Goal: Transaction & Acquisition: Purchase product/service

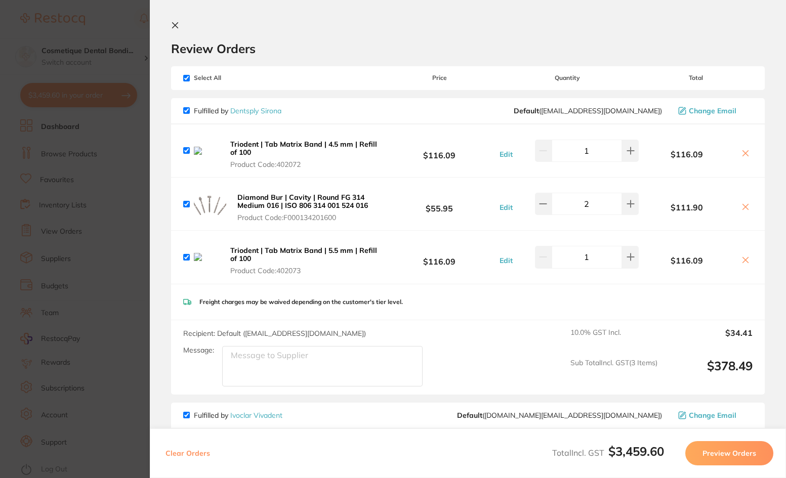
click at [176, 27] on icon at bounding box center [175, 25] width 8 height 8
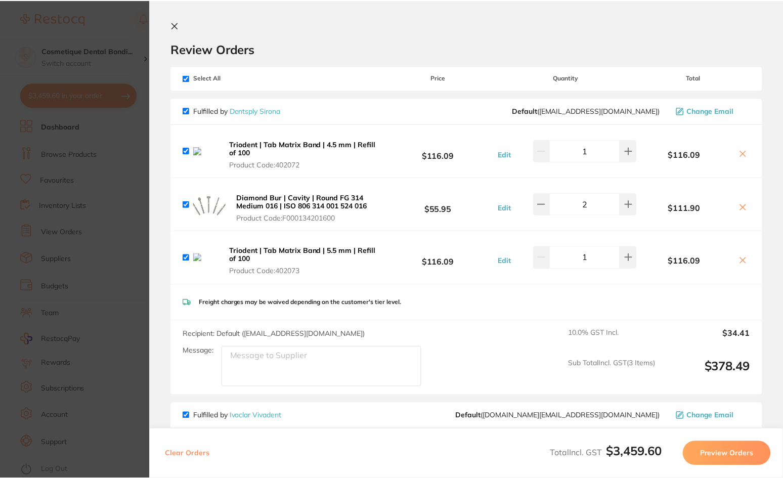
scroll to position [202, 0]
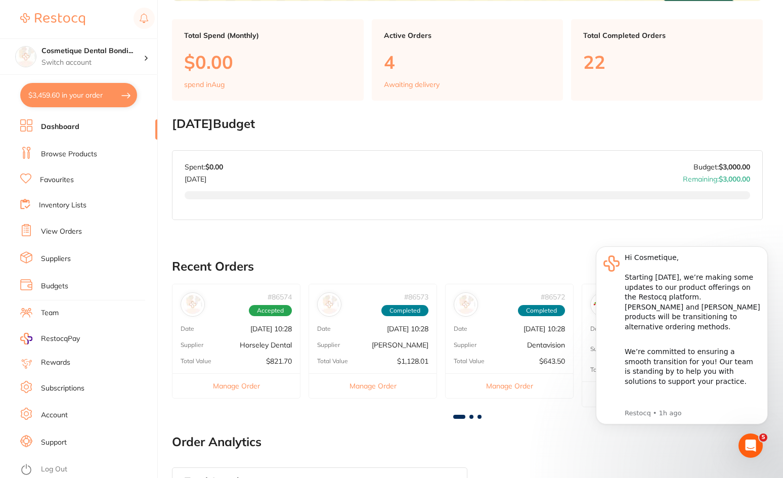
click at [85, 93] on button "$3,459.60 in your order" at bounding box center [78, 95] width 117 height 24
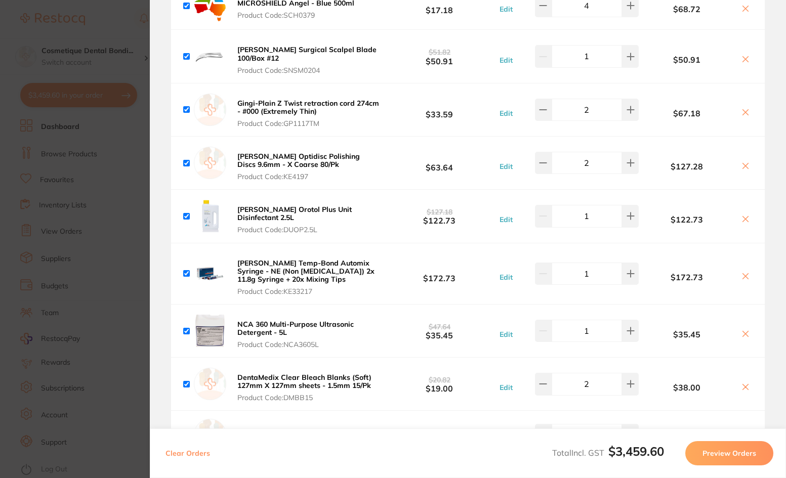
scroll to position [1163, 0]
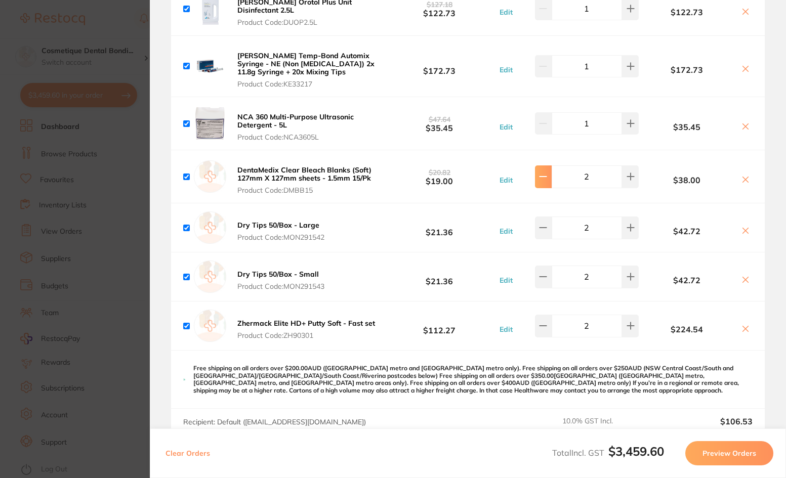
drag, startPoint x: 625, startPoint y: 173, endPoint x: 620, endPoint y: 185, distance: 12.7
type input "2"
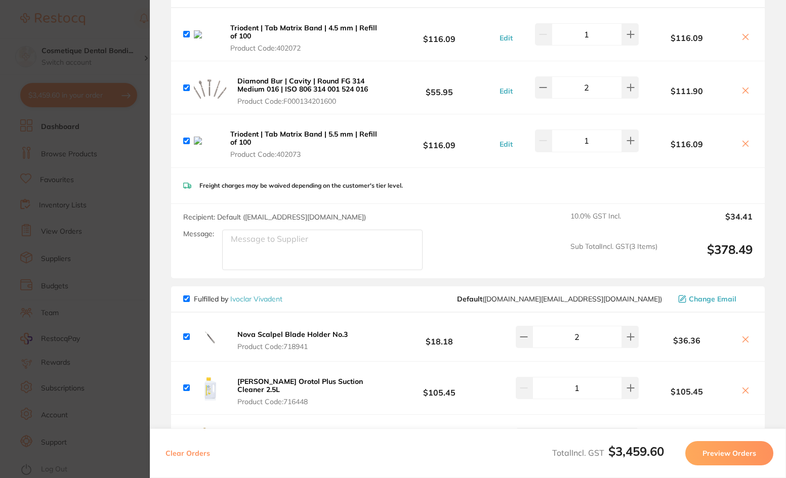
scroll to position [51, 0]
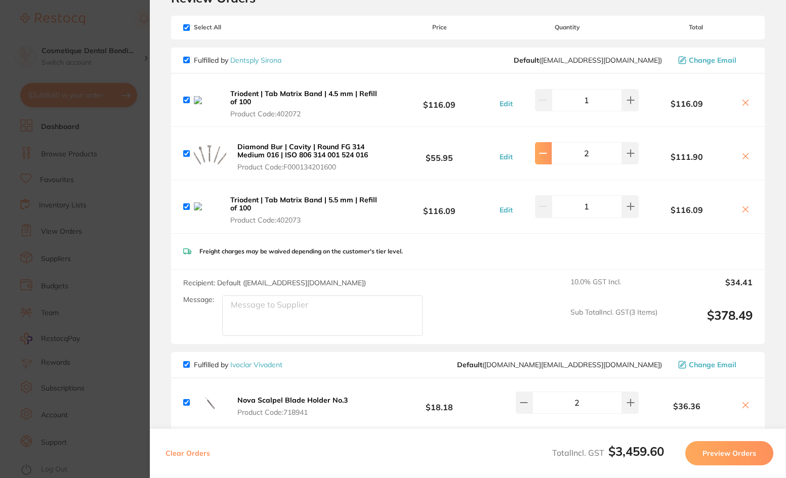
click at [546, 111] on button at bounding box center [543, 100] width 17 height 22
type input "1"
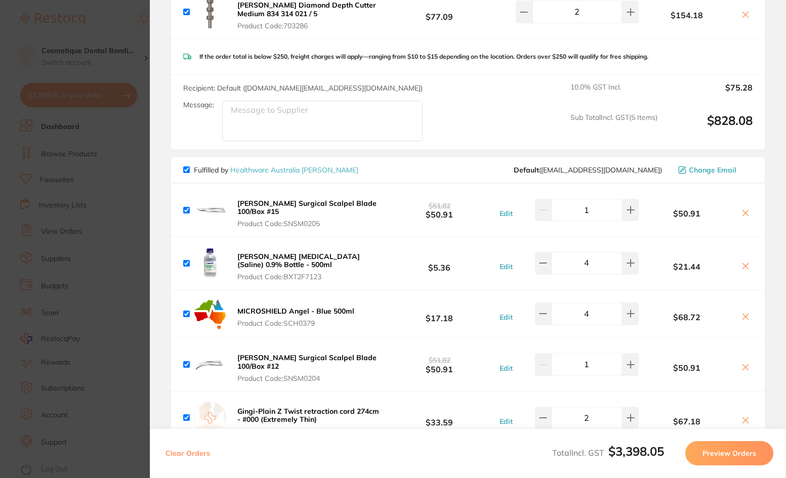
scroll to position [708, 0]
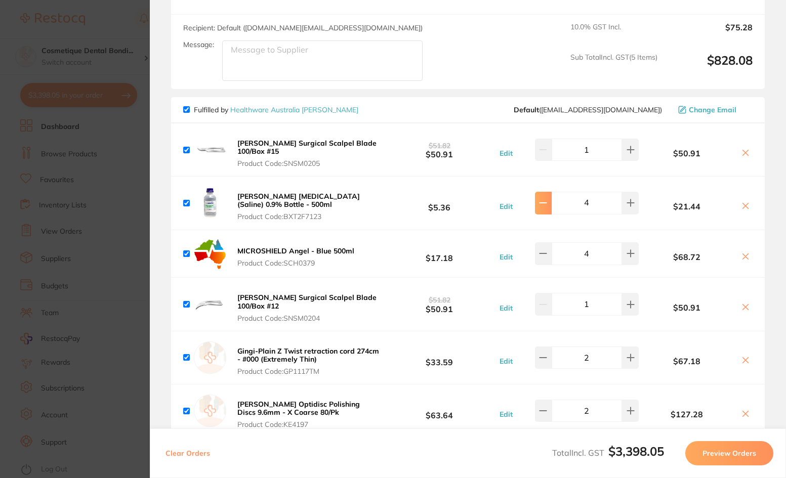
type input "2"
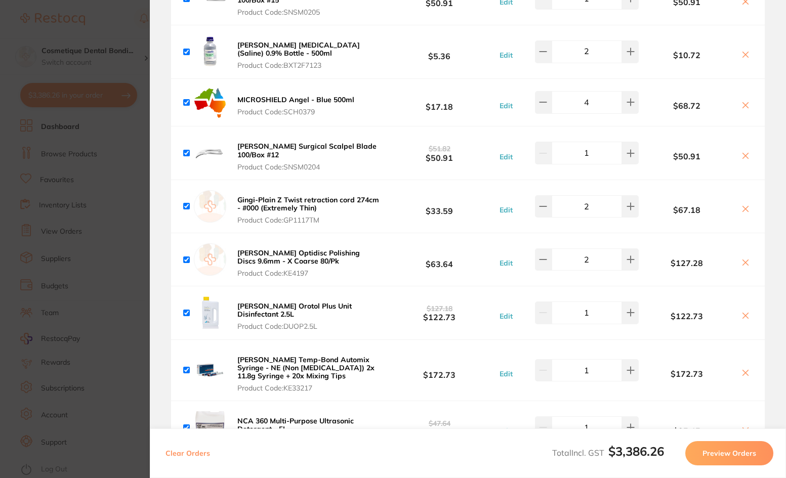
scroll to position [860, 0]
drag, startPoint x: 542, startPoint y: 203, endPoint x: 543, endPoint y: 211, distance: 8.2
type input "1"
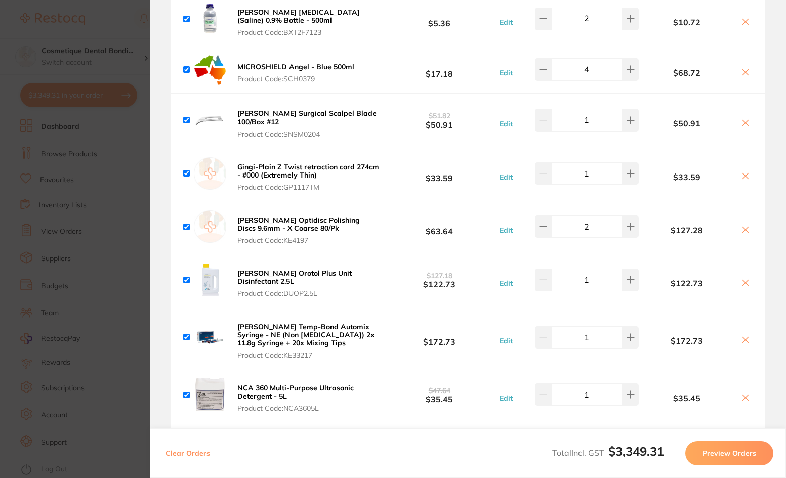
scroll to position [910, 0]
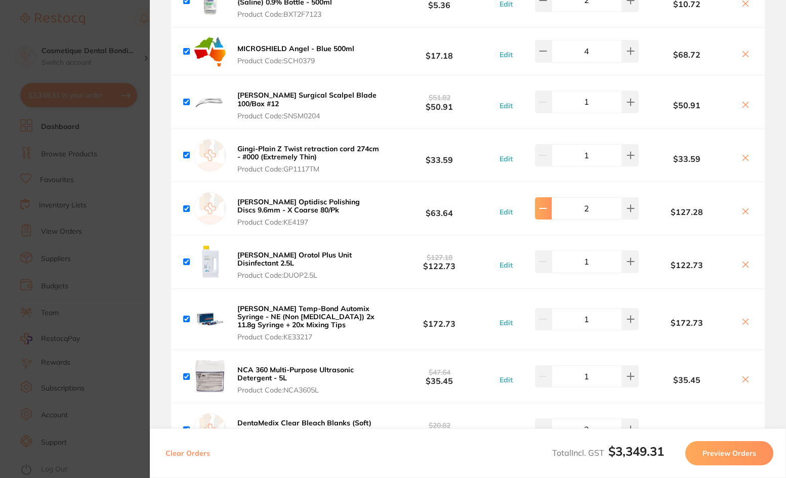
type input "1"
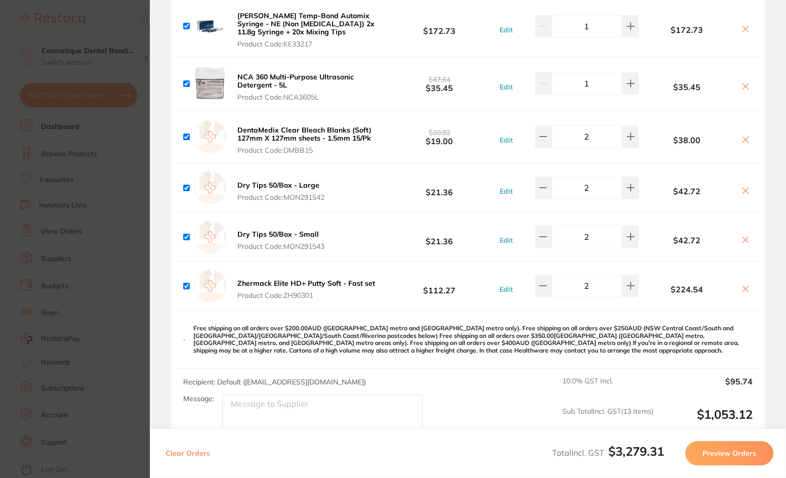
scroll to position [1214, 0]
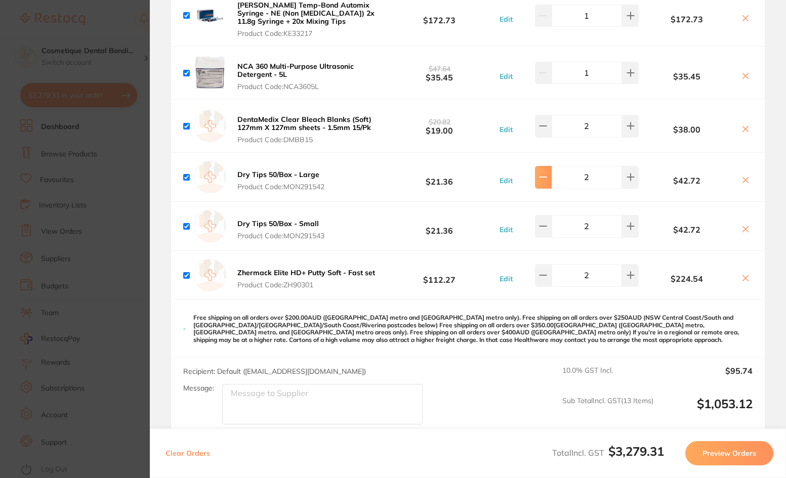
type input "1"
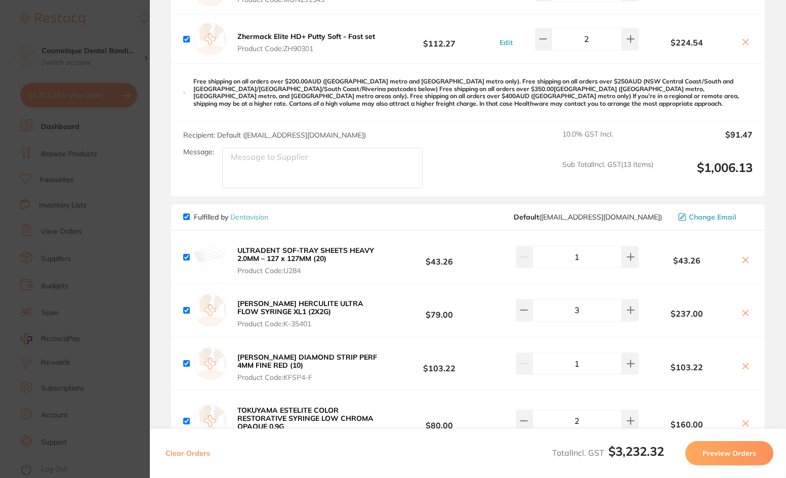
scroll to position [1467, 0]
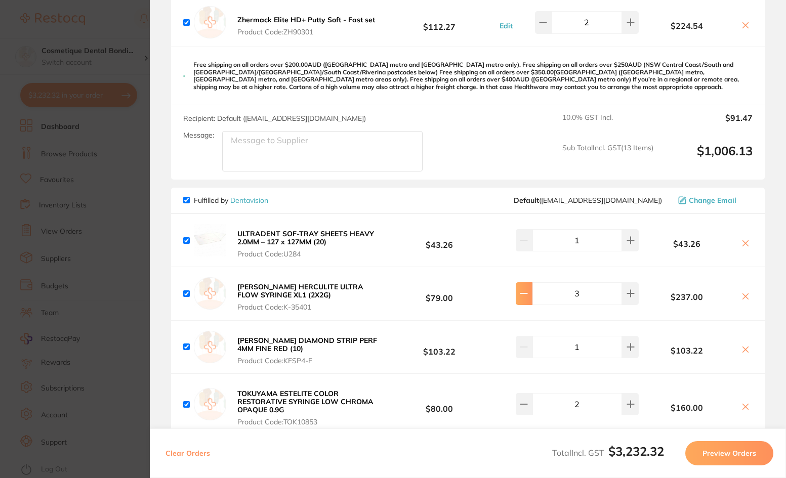
type input "2"
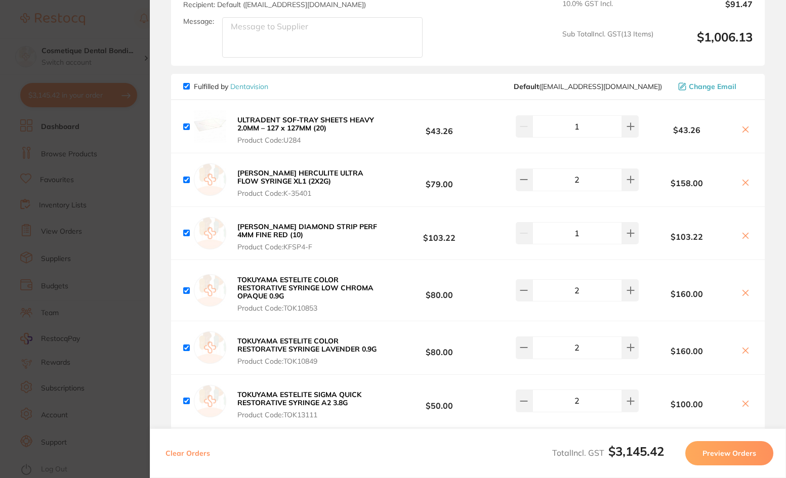
scroll to position [1619, 0]
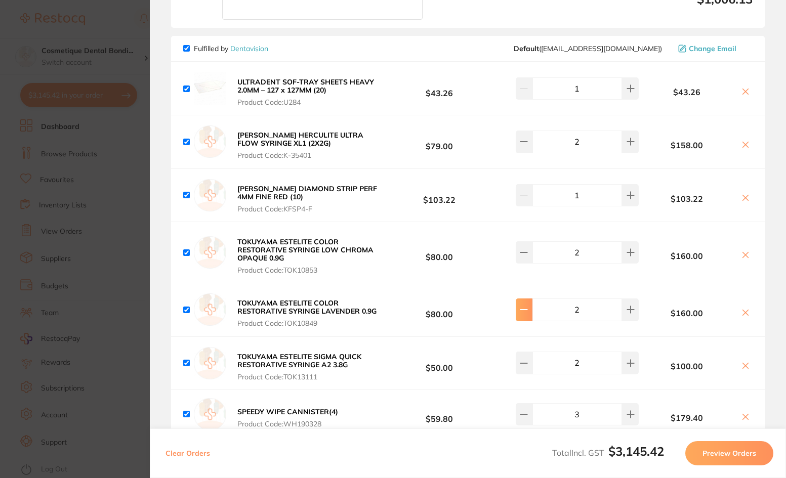
type input "1"
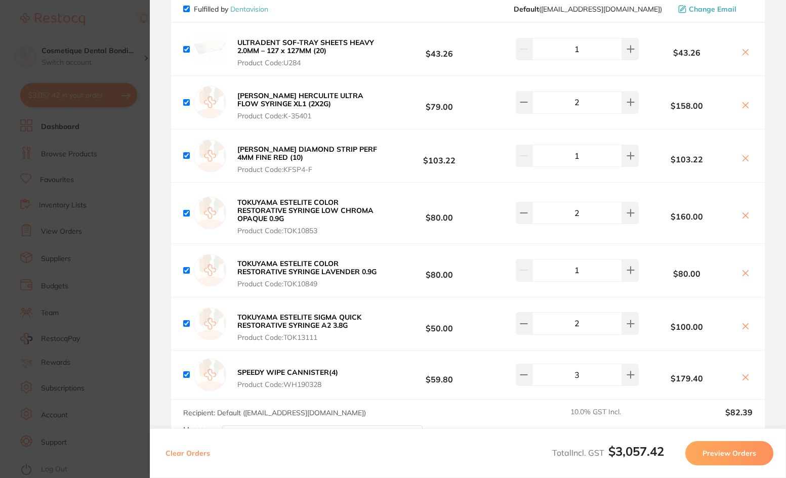
scroll to position [1669, 0]
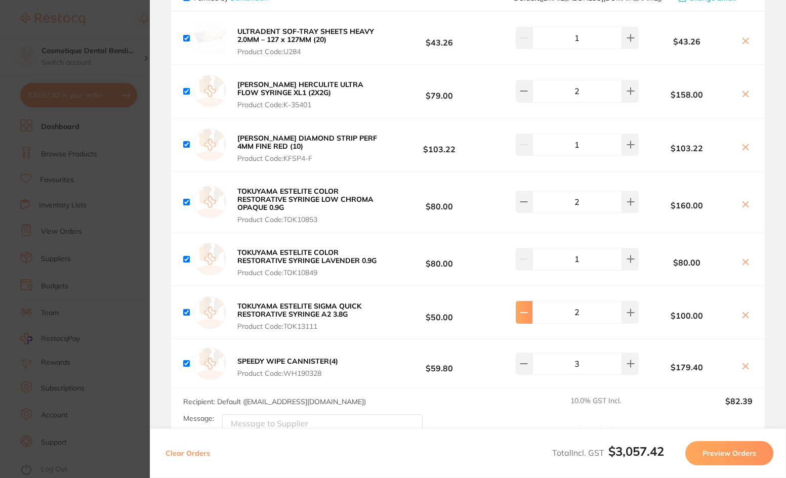
type input "1"
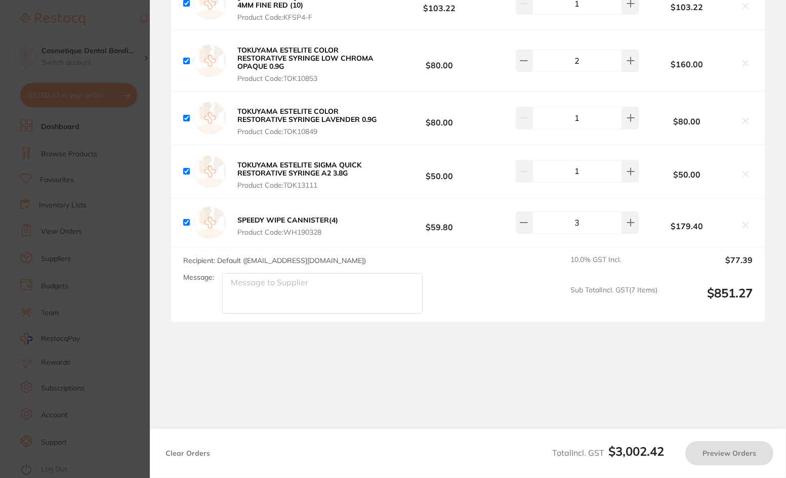
type input "2"
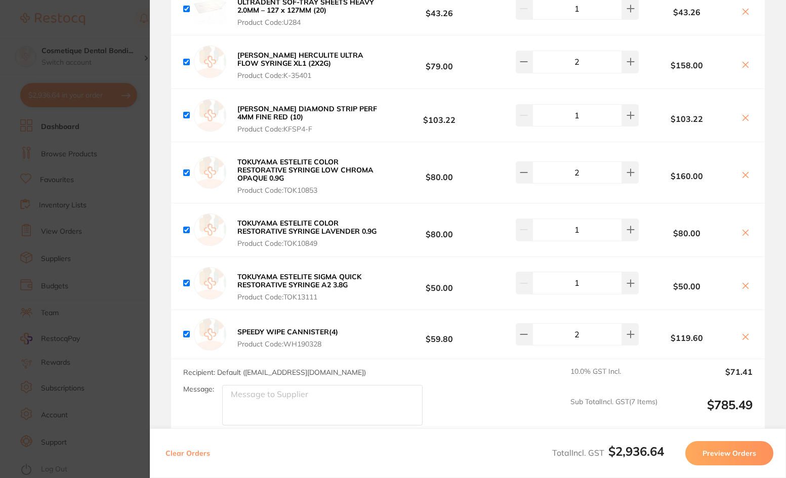
scroll to position [1659, 0]
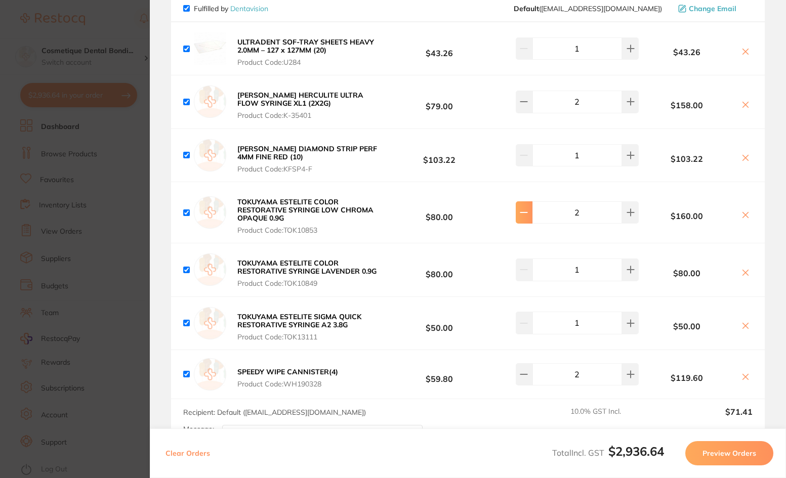
type input "1"
drag, startPoint x: 625, startPoint y: 371, endPoint x: 603, endPoint y: 379, distance: 22.7
type input "3"
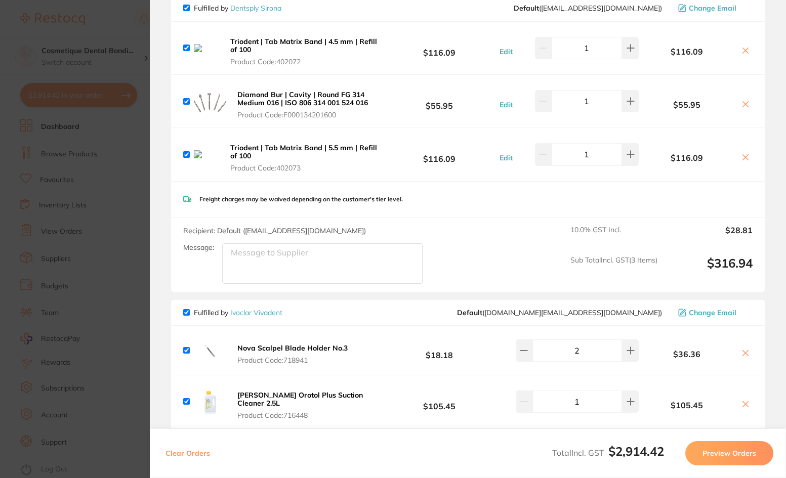
scroll to position [0, 0]
